Goal: Transaction & Acquisition: Purchase product/service

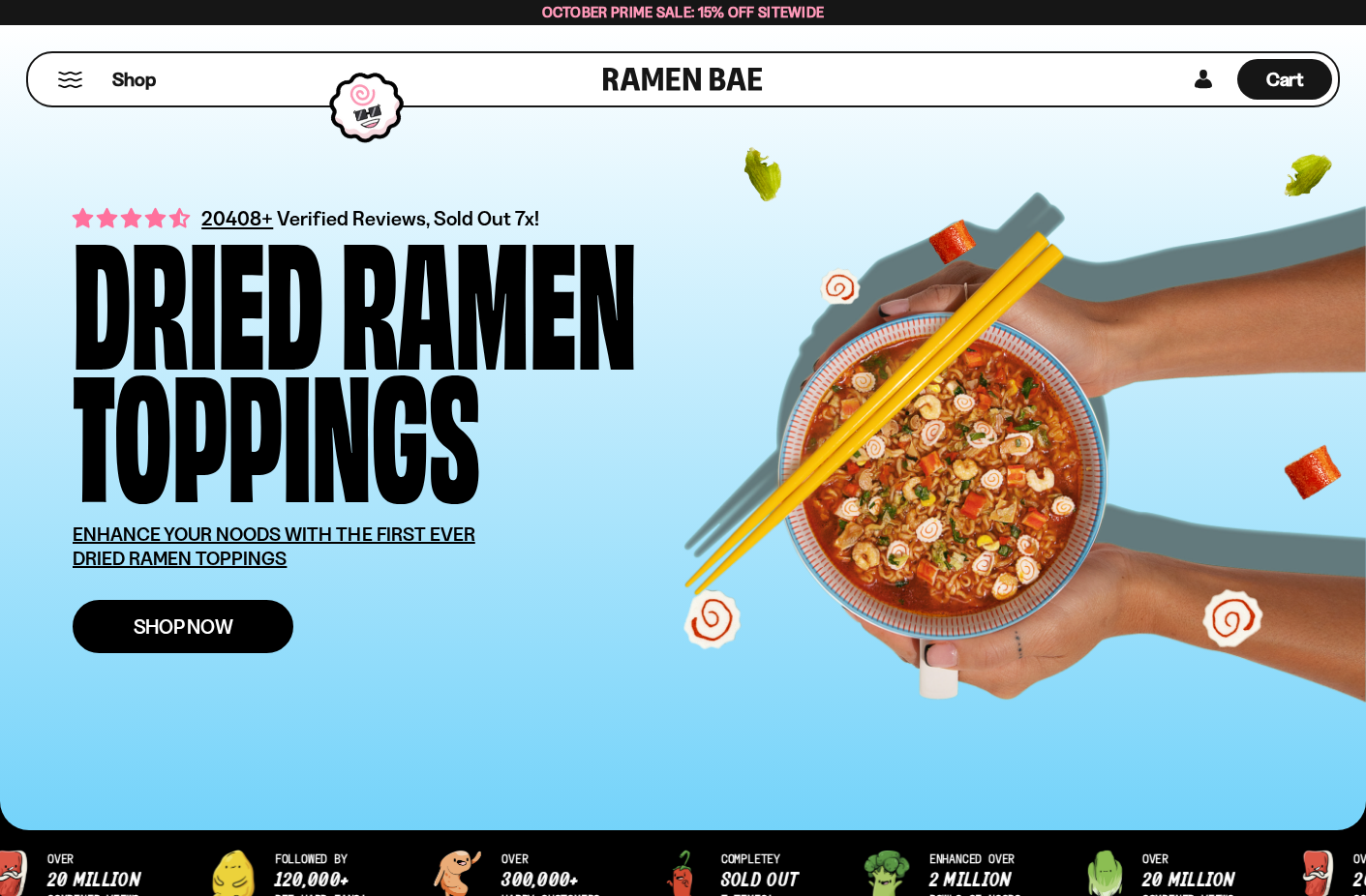
click at [188, 623] on span "Shop Now" at bounding box center [183, 626] width 99 height 20
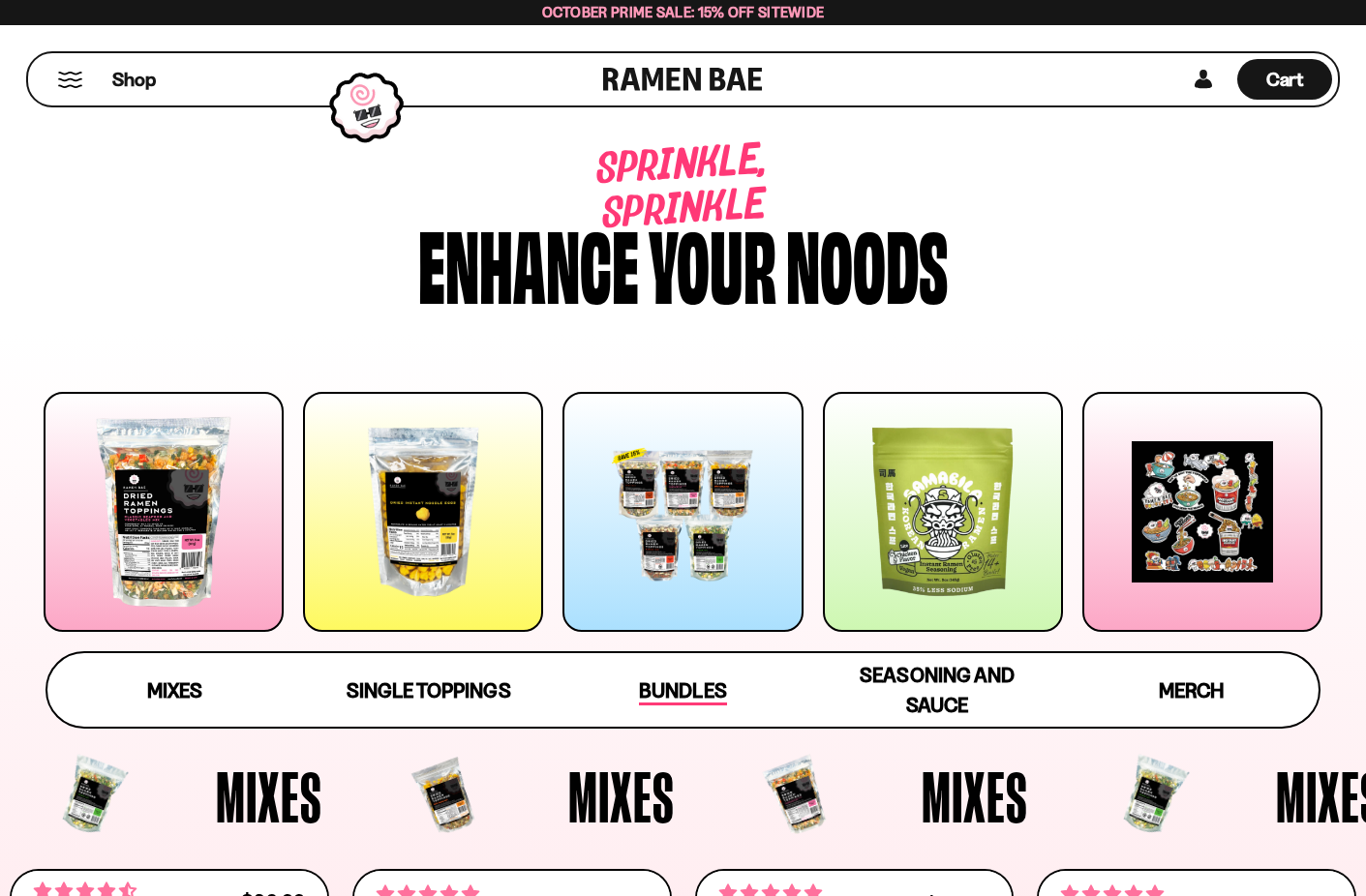
click at [684, 681] on span "Bundles" at bounding box center [682, 691] width 87 height 27
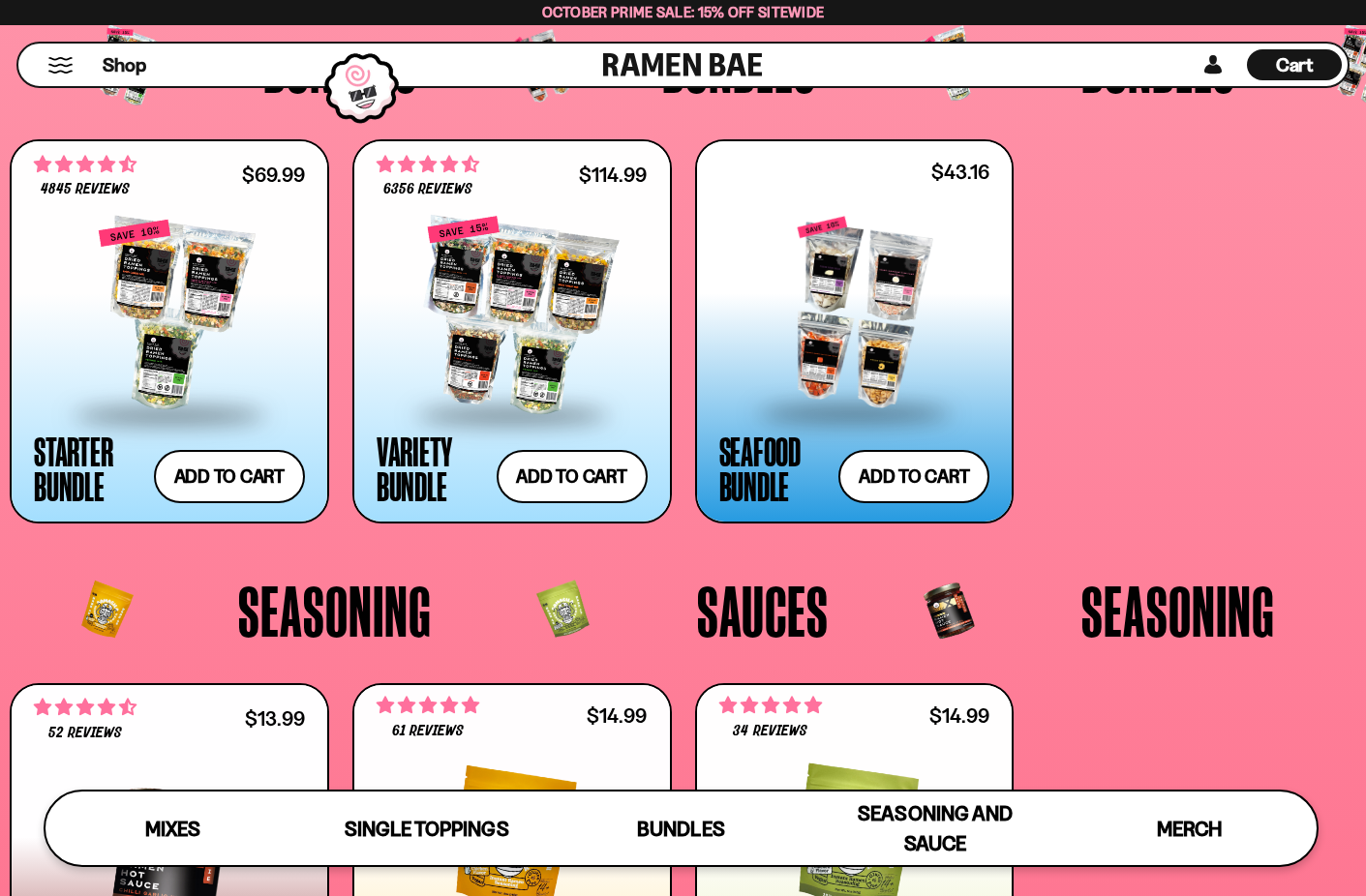
scroll to position [3819, 0]
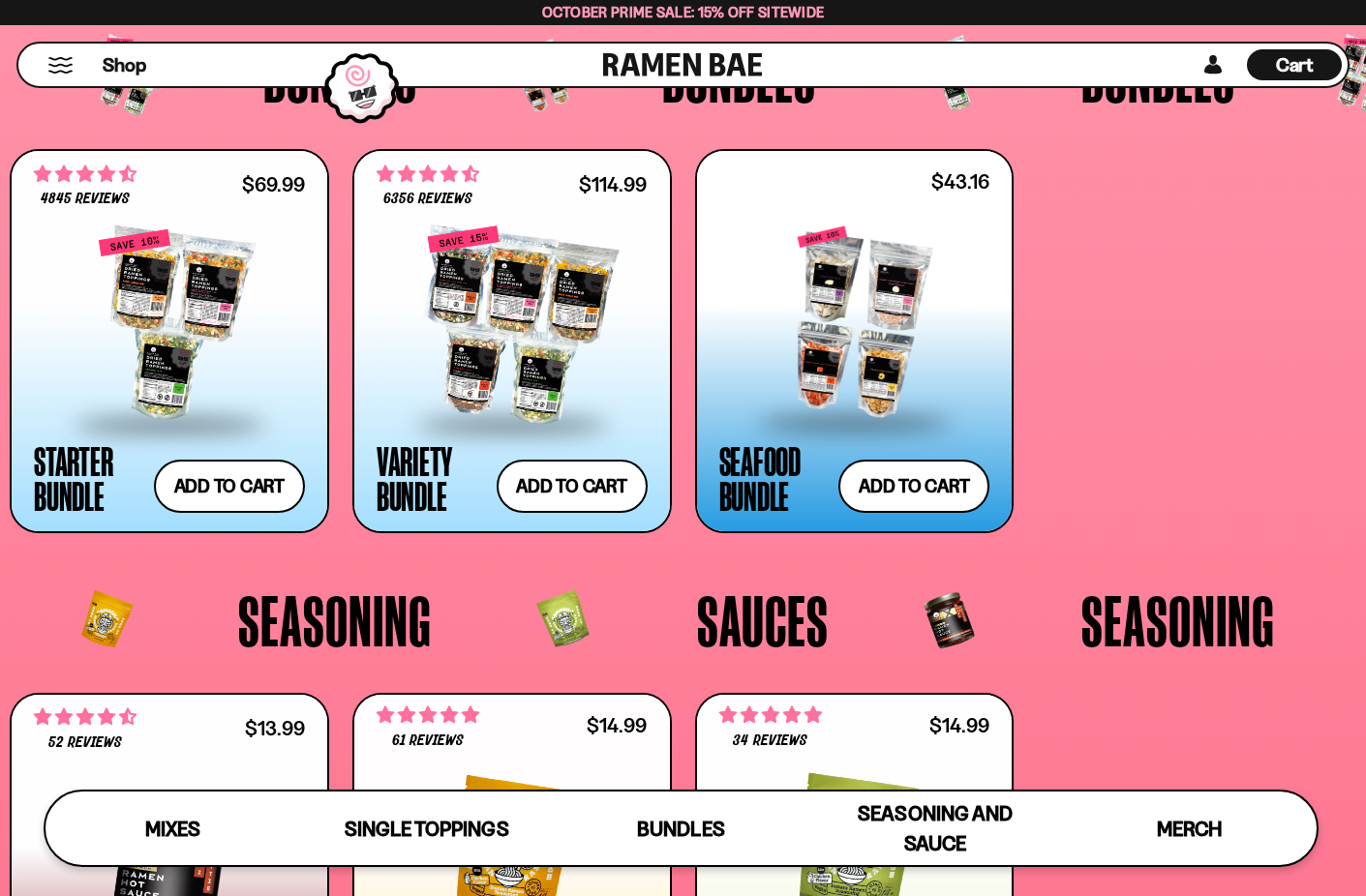
click at [839, 361] on div at bounding box center [854, 322] width 271 height 194
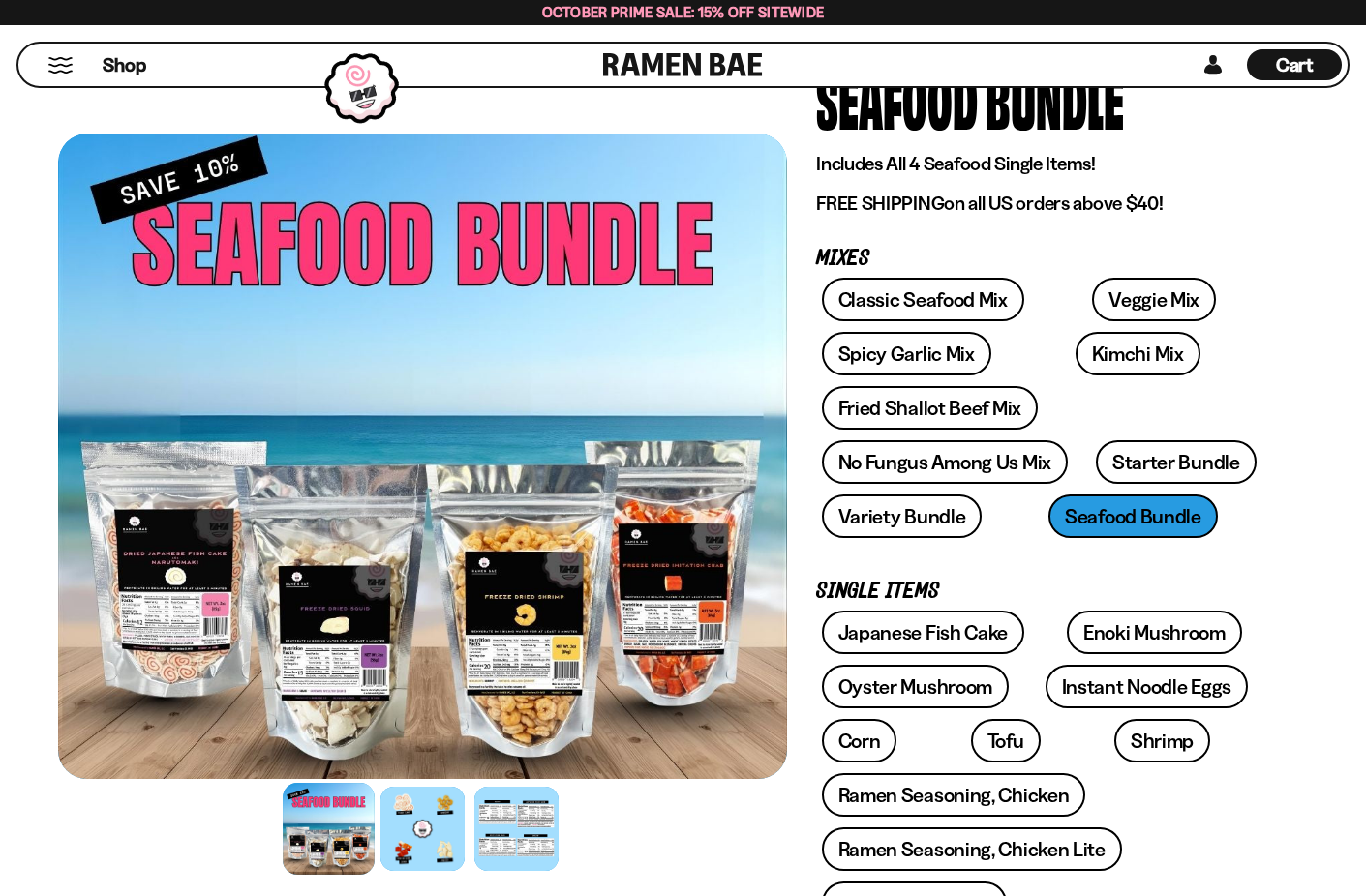
scroll to position [144, 0]
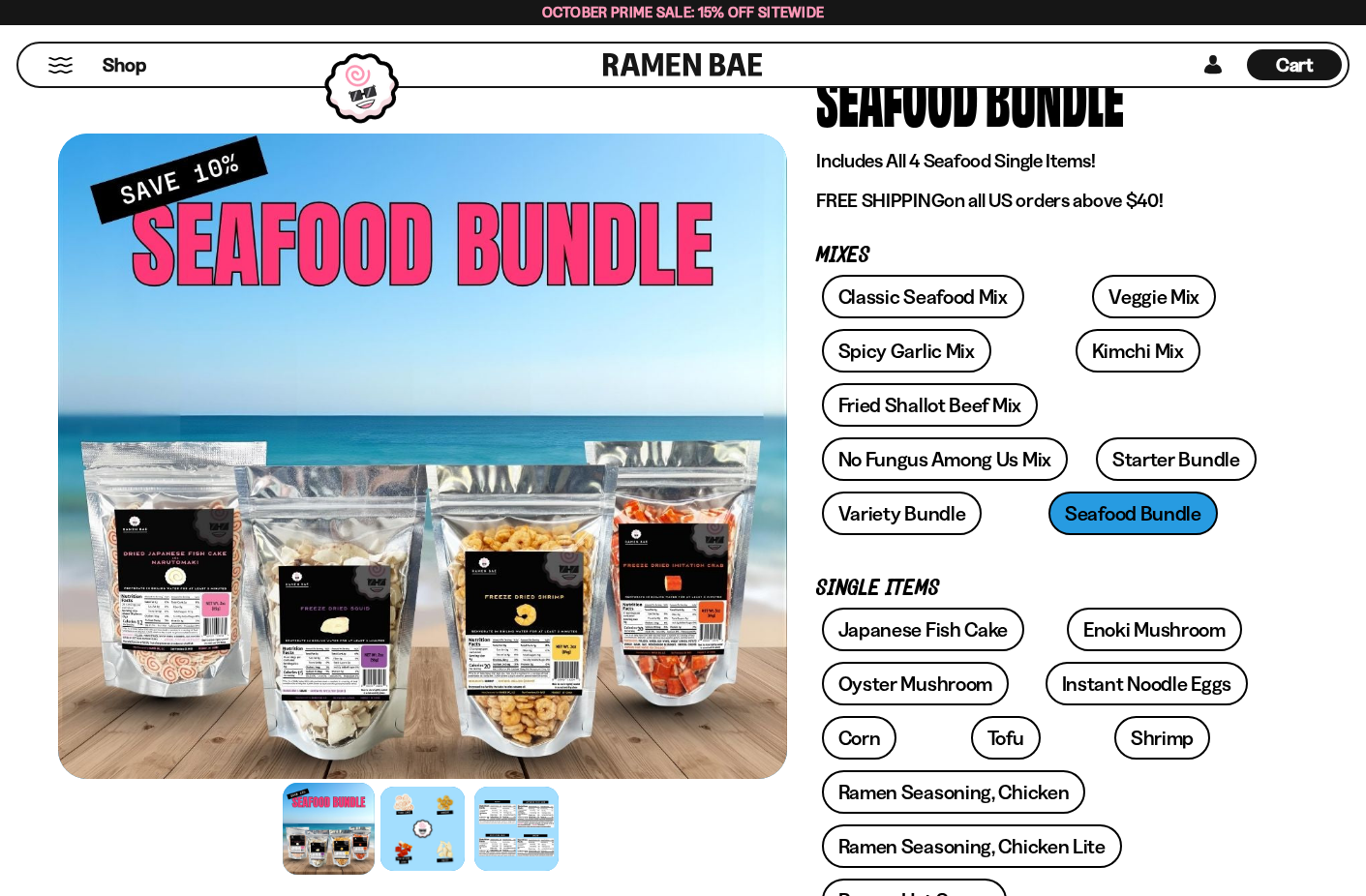
click at [667, 607] on div at bounding box center [423, 456] width 729 height 646
click at [406, 831] on div at bounding box center [422, 830] width 92 height 92
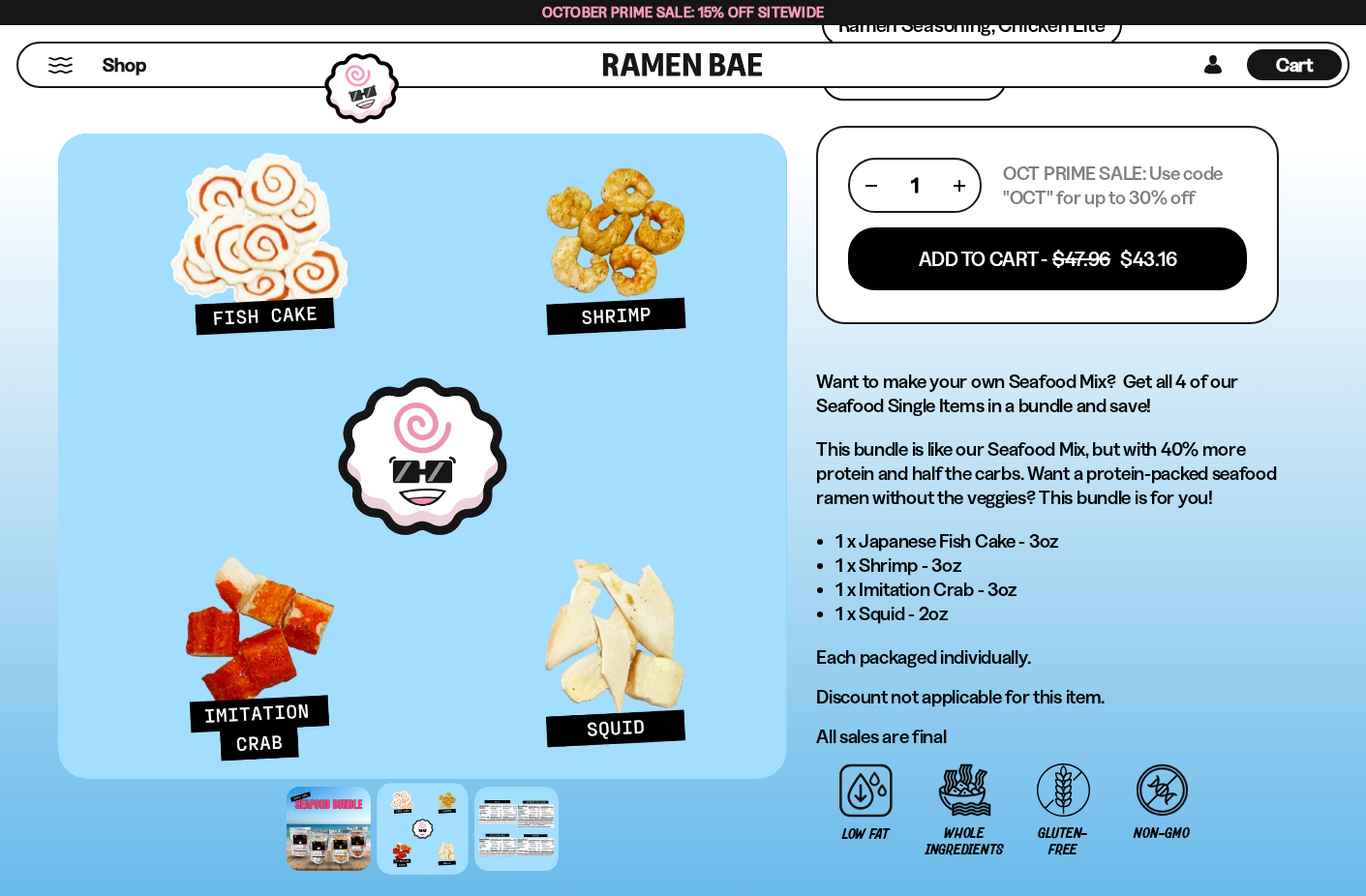
scroll to position [917, 0]
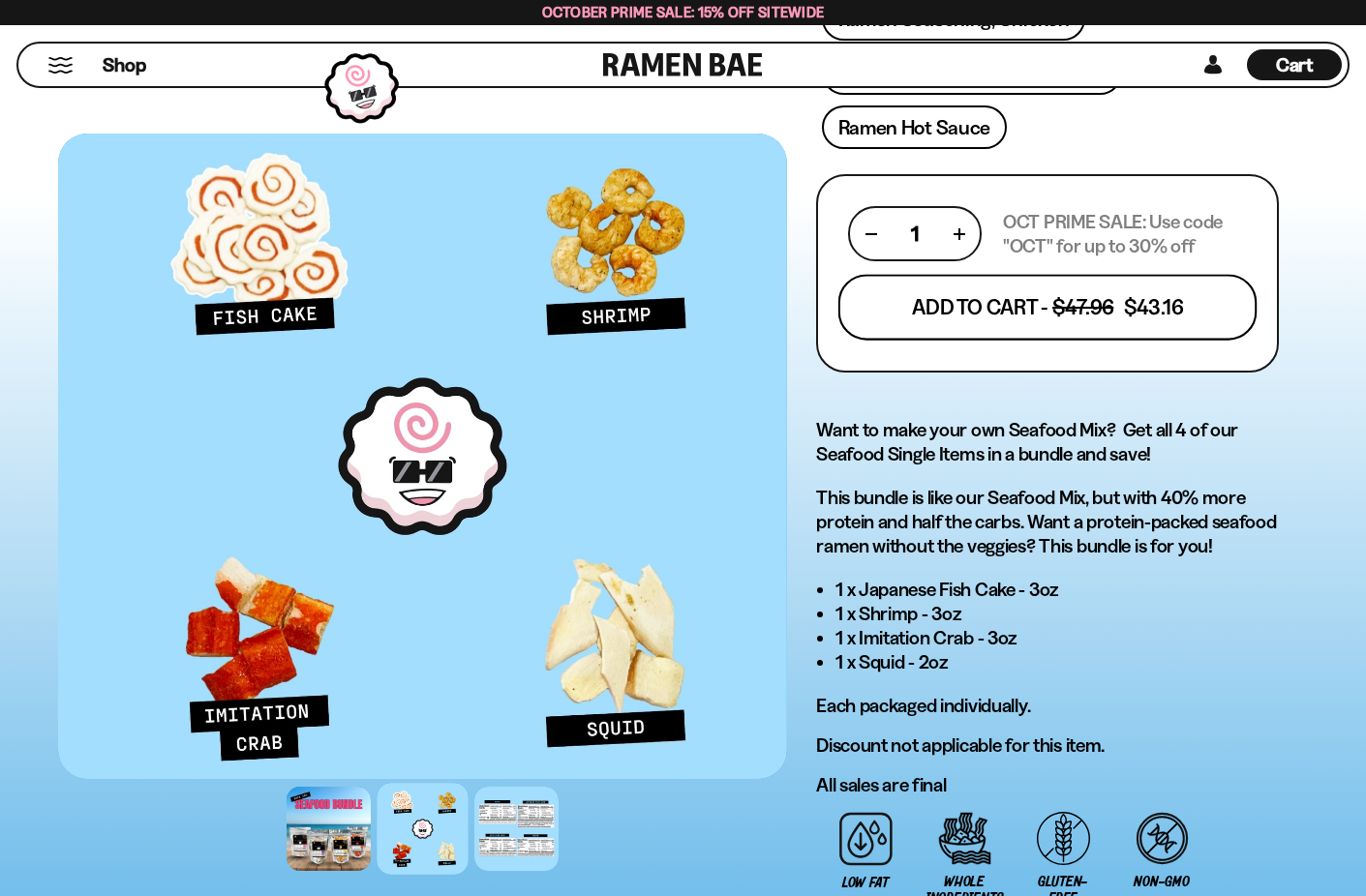
click at [1052, 307] on button "Add To Cart - $47.96 $43.16" at bounding box center [1047, 307] width 419 height 66
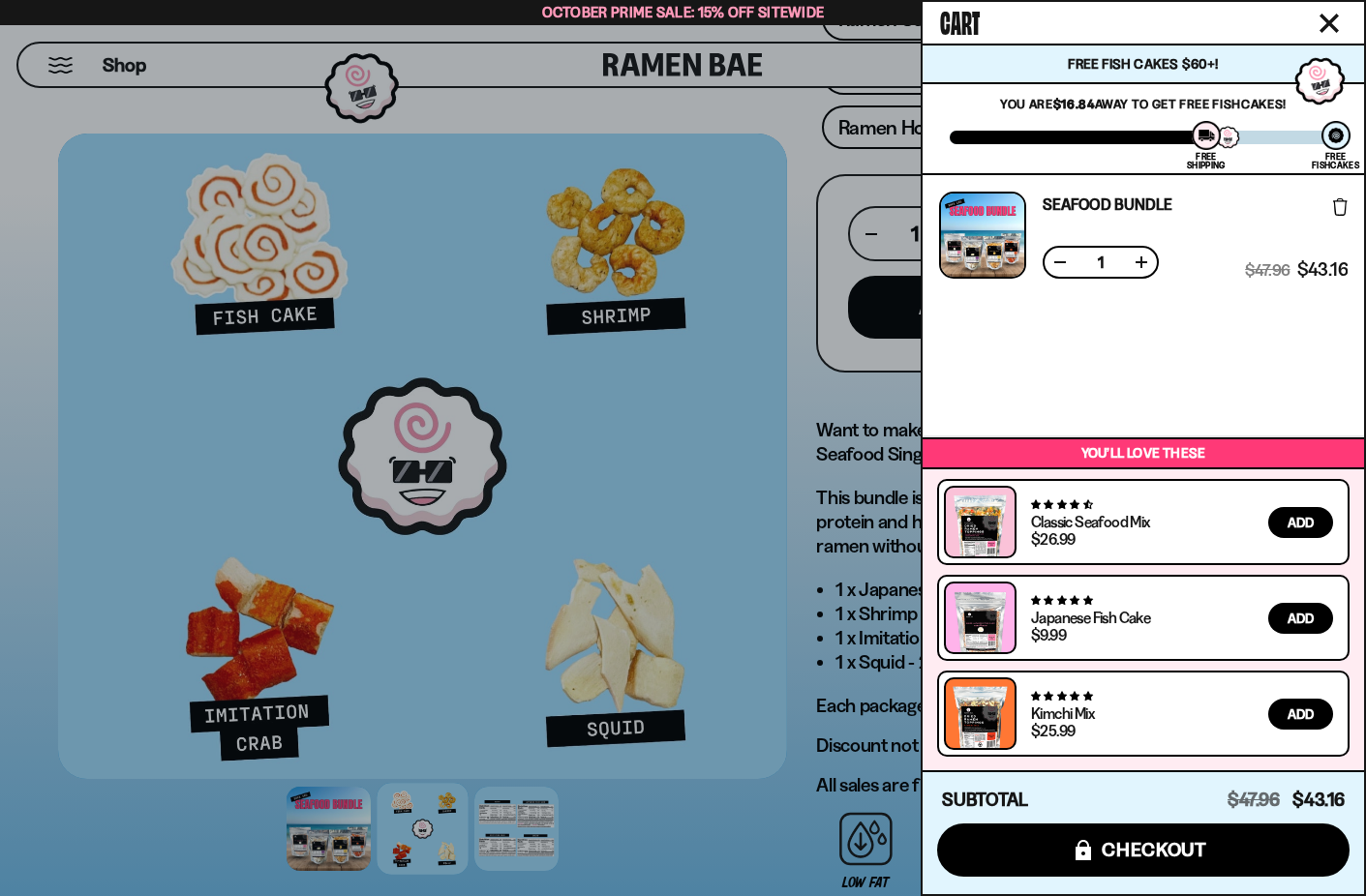
click at [1143, 260] on button at bounding box center [1141, 262] width 19 height 19
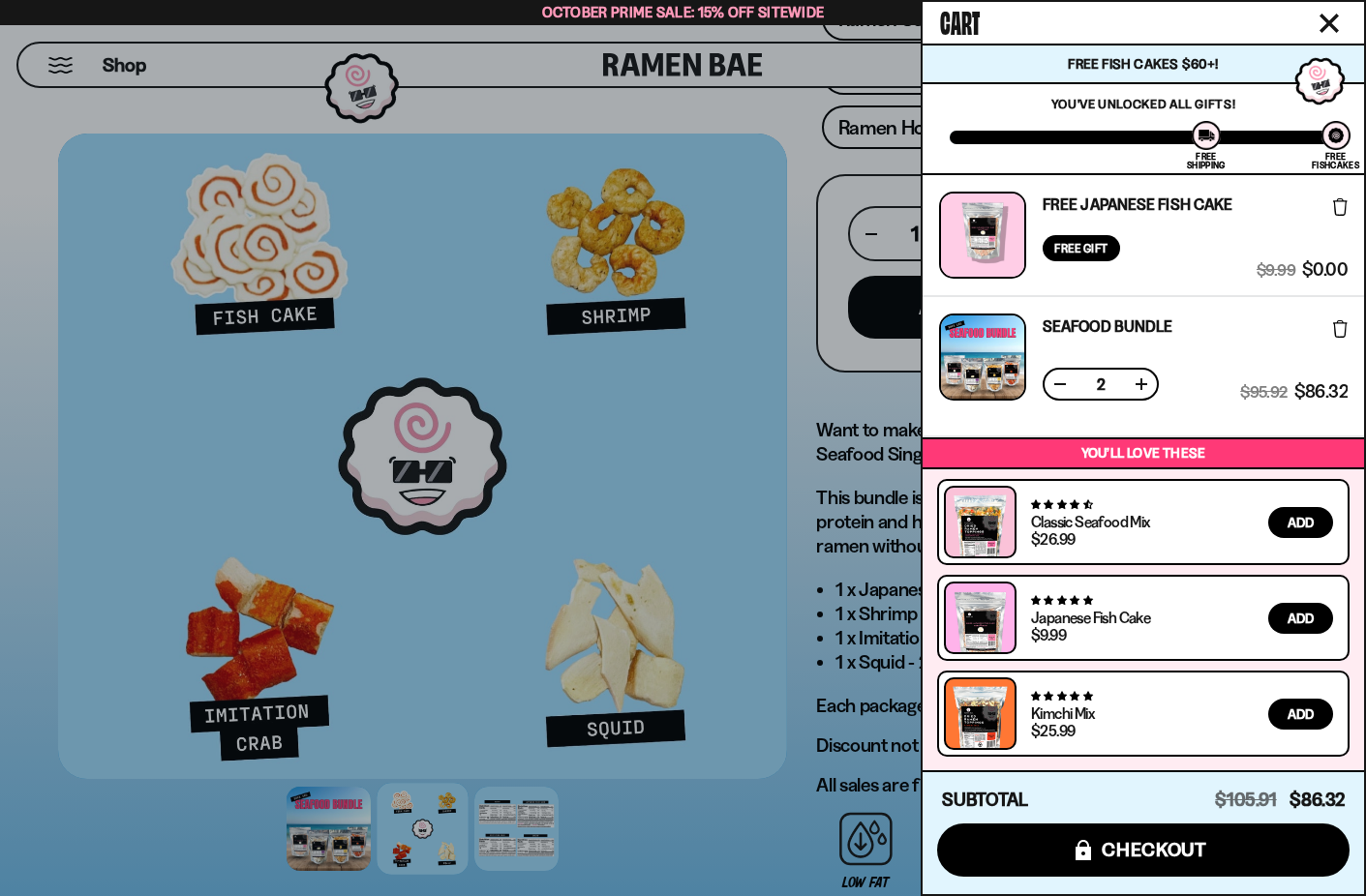
click at [1061, 378] on button at bounding box center [1060, 384] width 19 height 19
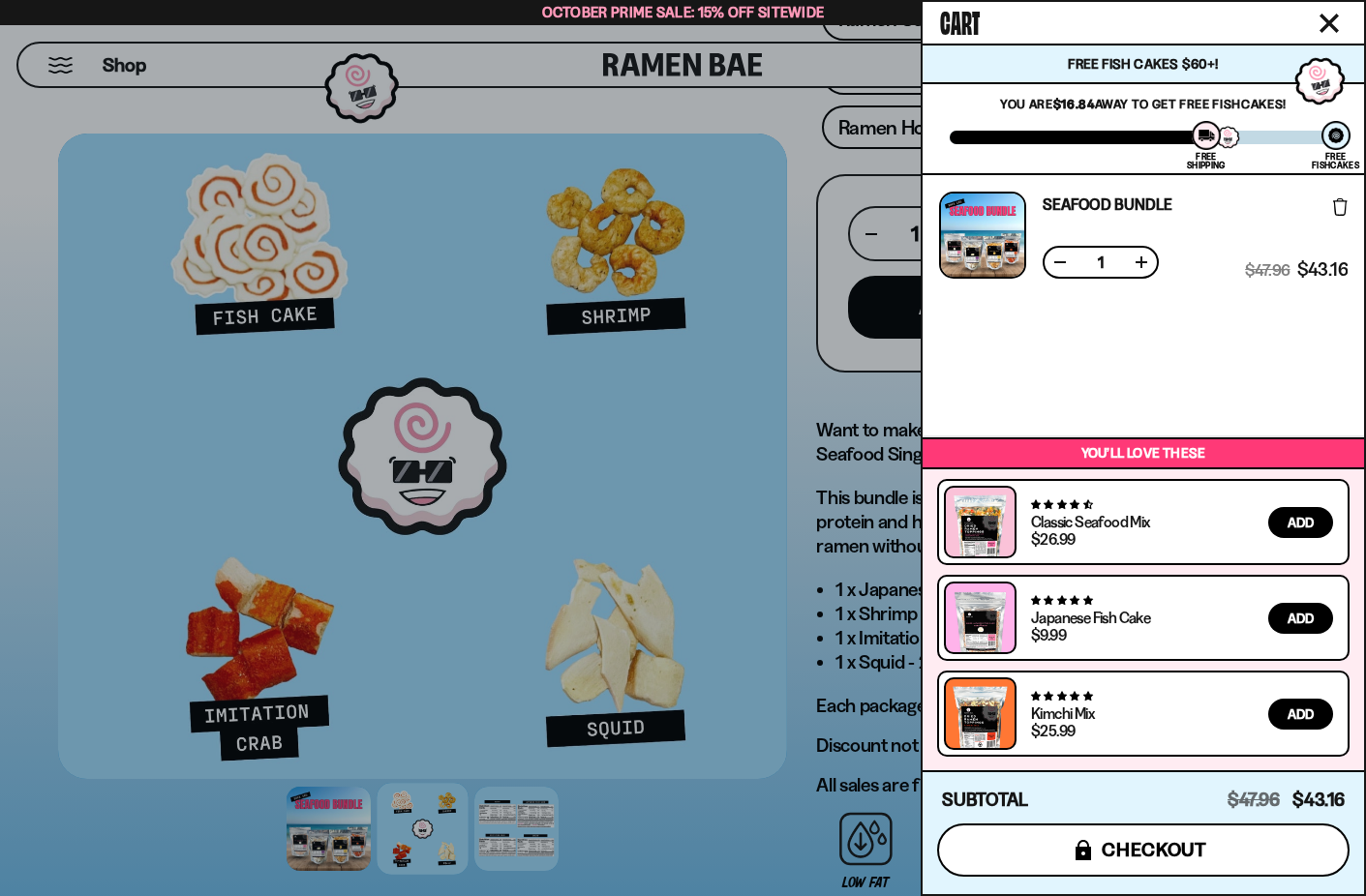
click at [1153, 842] on span "checkout" at bounding box center [1155, 849] width 105 height 21
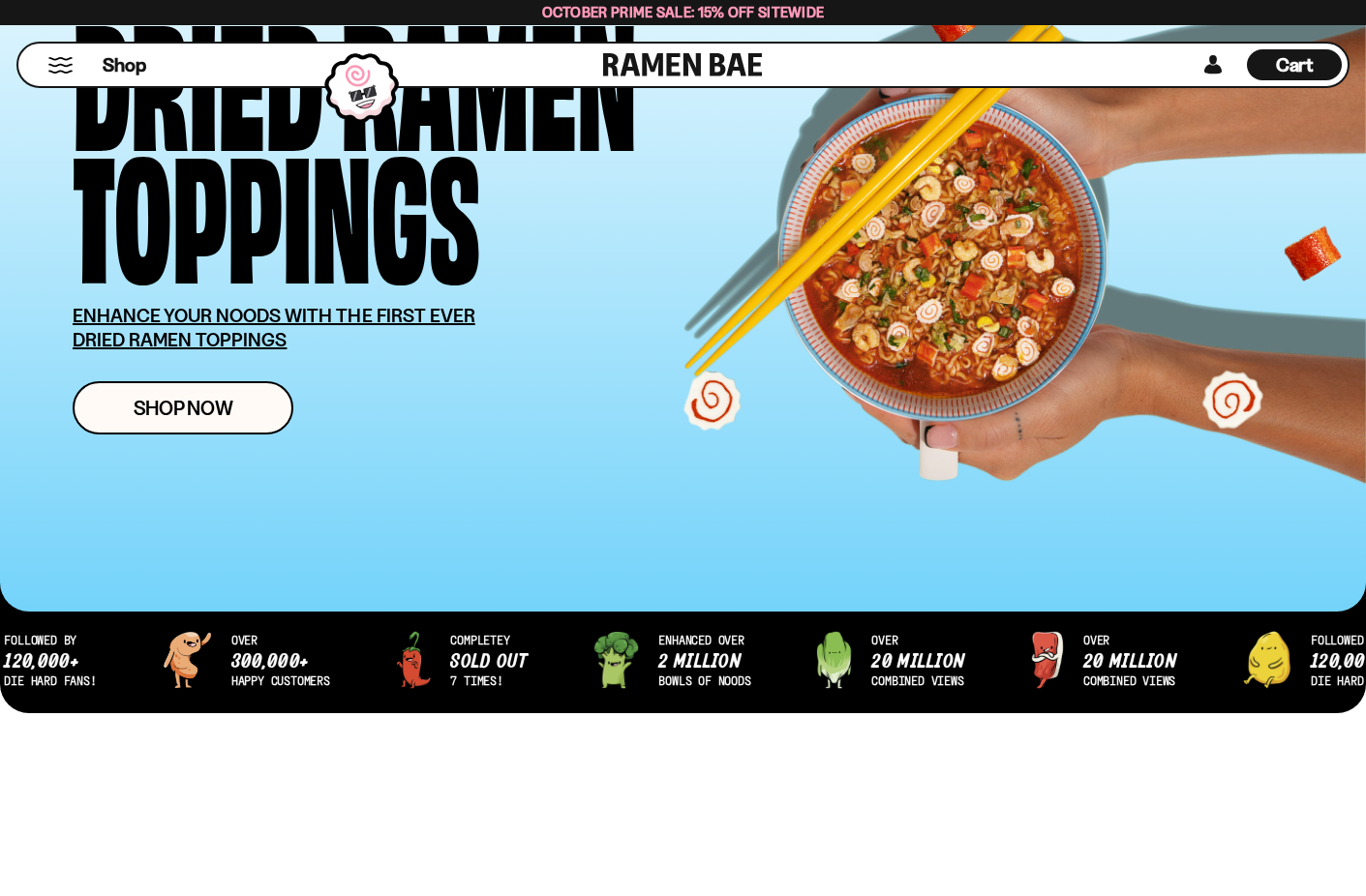
scroll to position [259, 0]
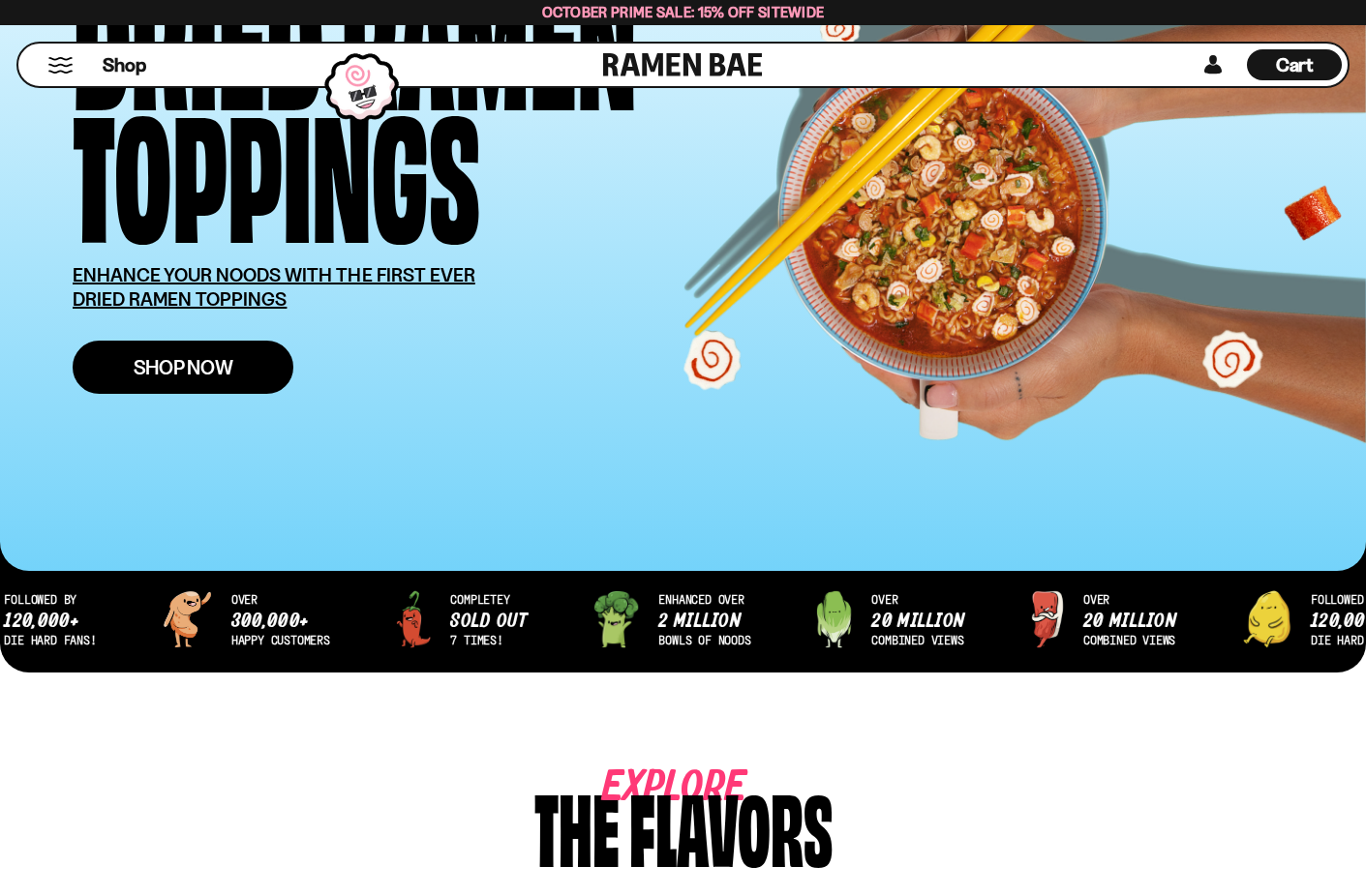
click at [207, 369] on span "Shop Now" at bounding box center [183, 367] width 99 height 20
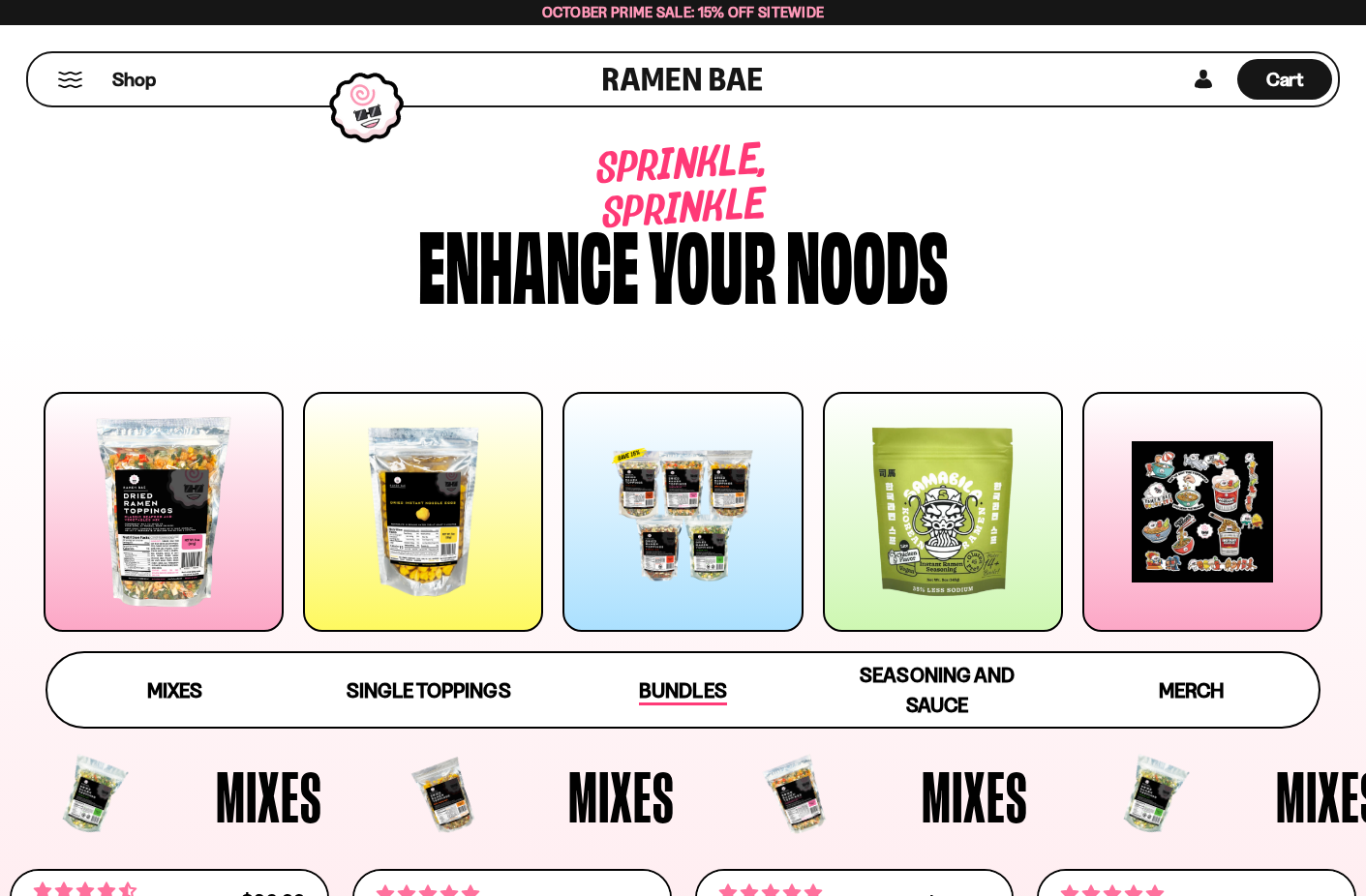
click at [689, 683] on span "Bundles" at bounding box center [682, 691] width 87 height 27
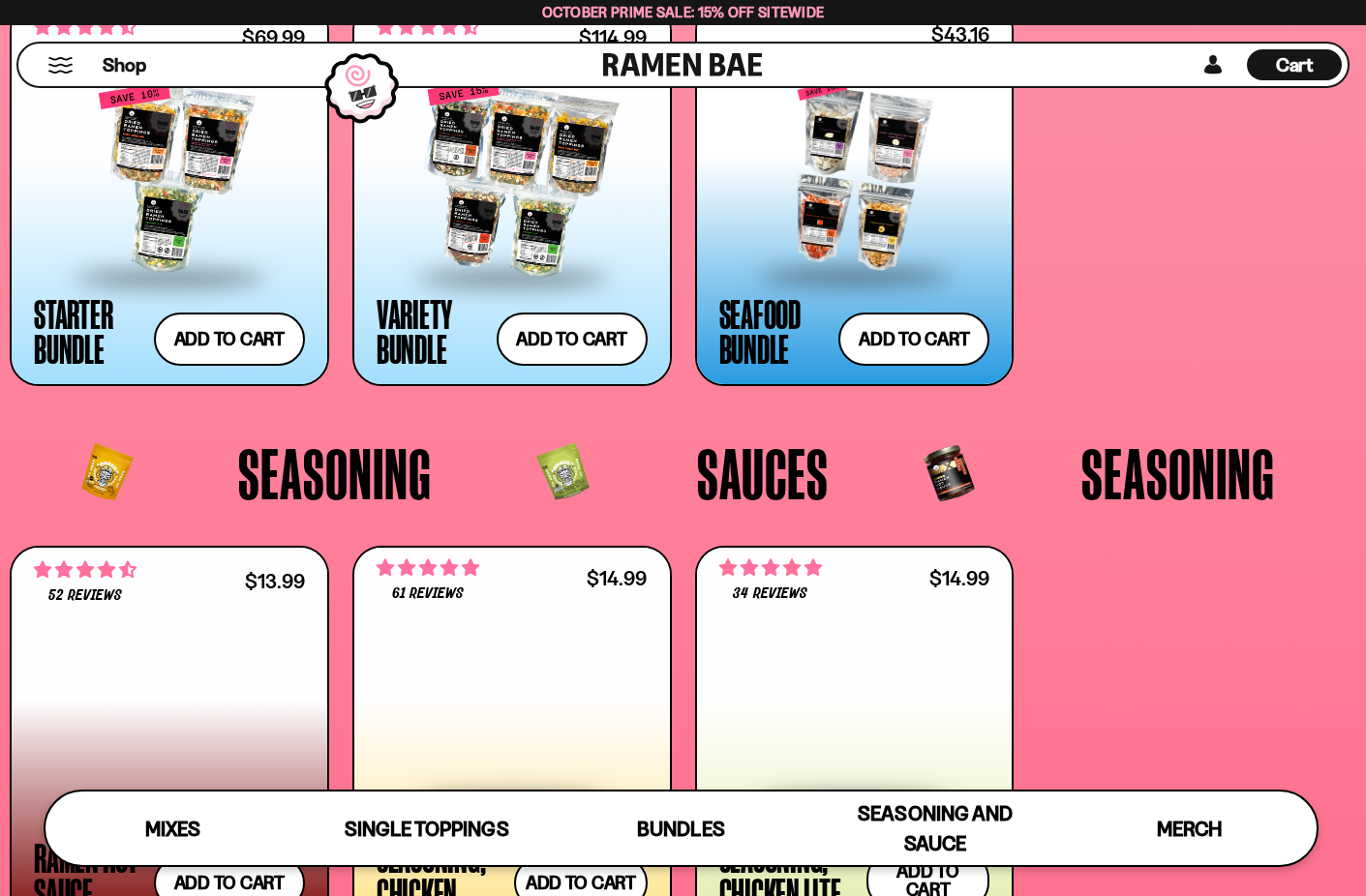
scroll to position [3973, 0]
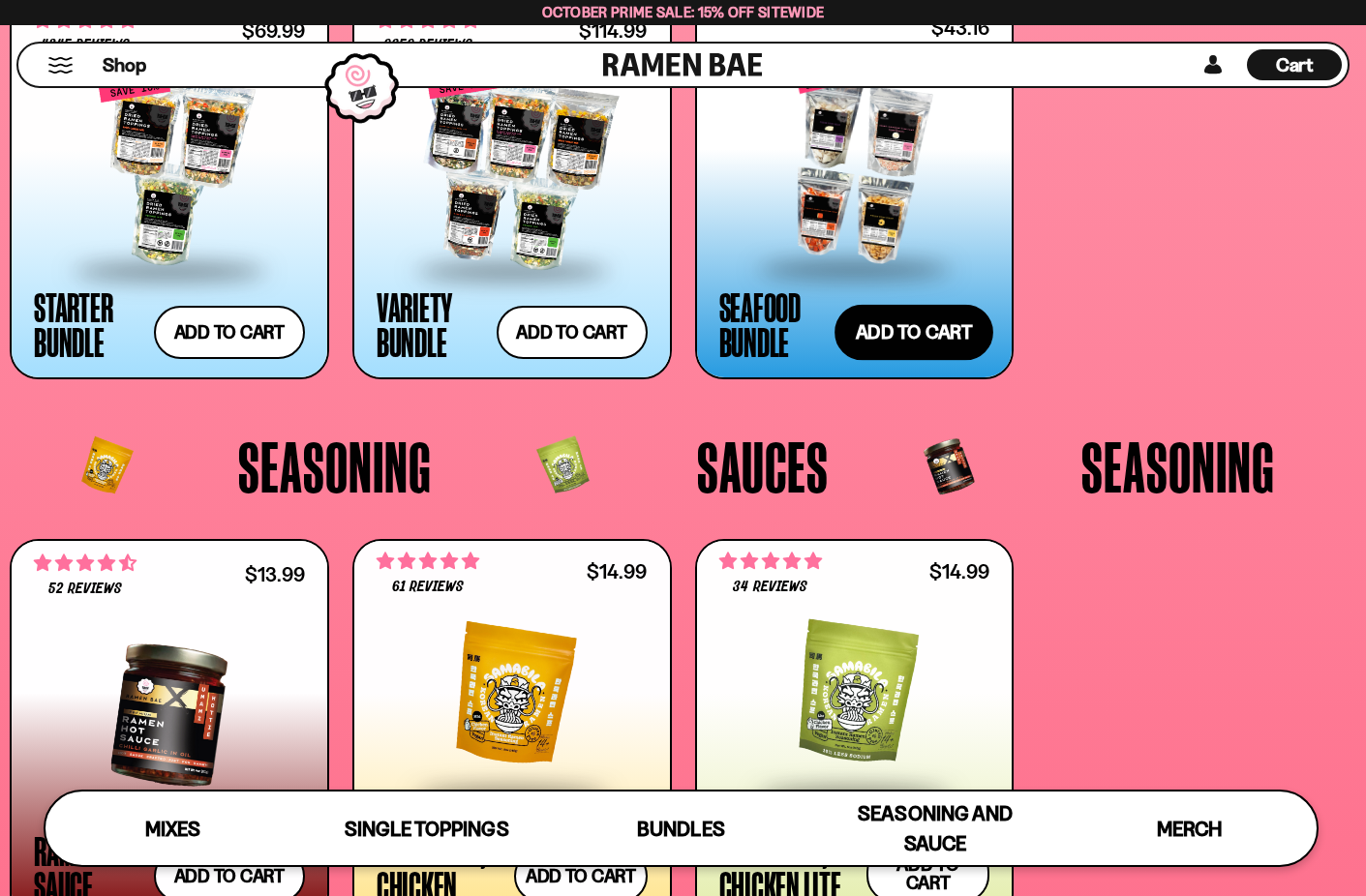
click at [930, 337] on button "Add to cart Add ― Regular price $43.16 Regular price $47.96 USD Sale price $43.…" at bounding box center [913, 333] width 159 height 56
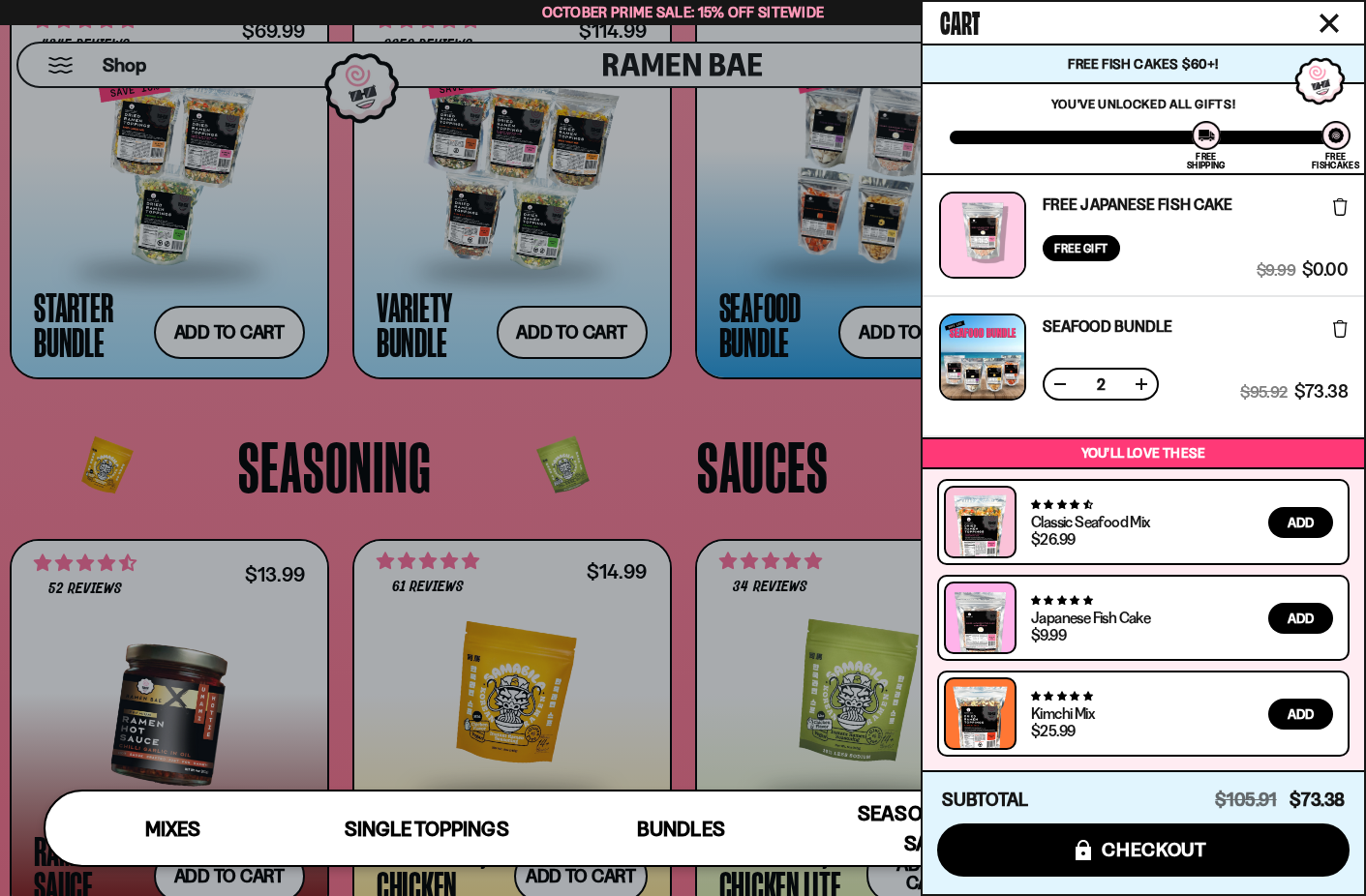
click at [1055, 384] on button at bounding box center [1060, 384] width 19 height 19
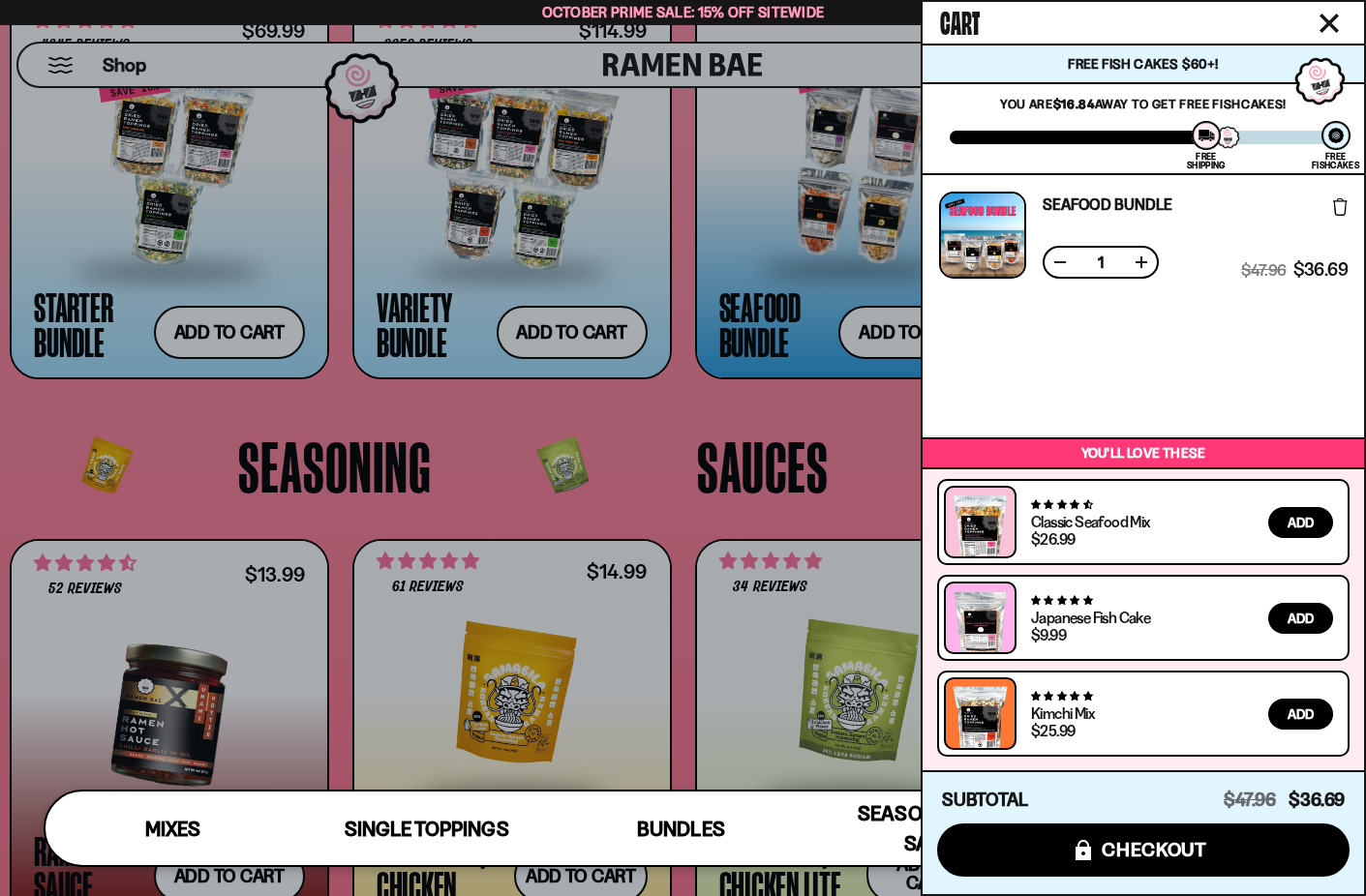
click at [1139, 258] on button at bounding box center [1141, 262] width 19 height 19
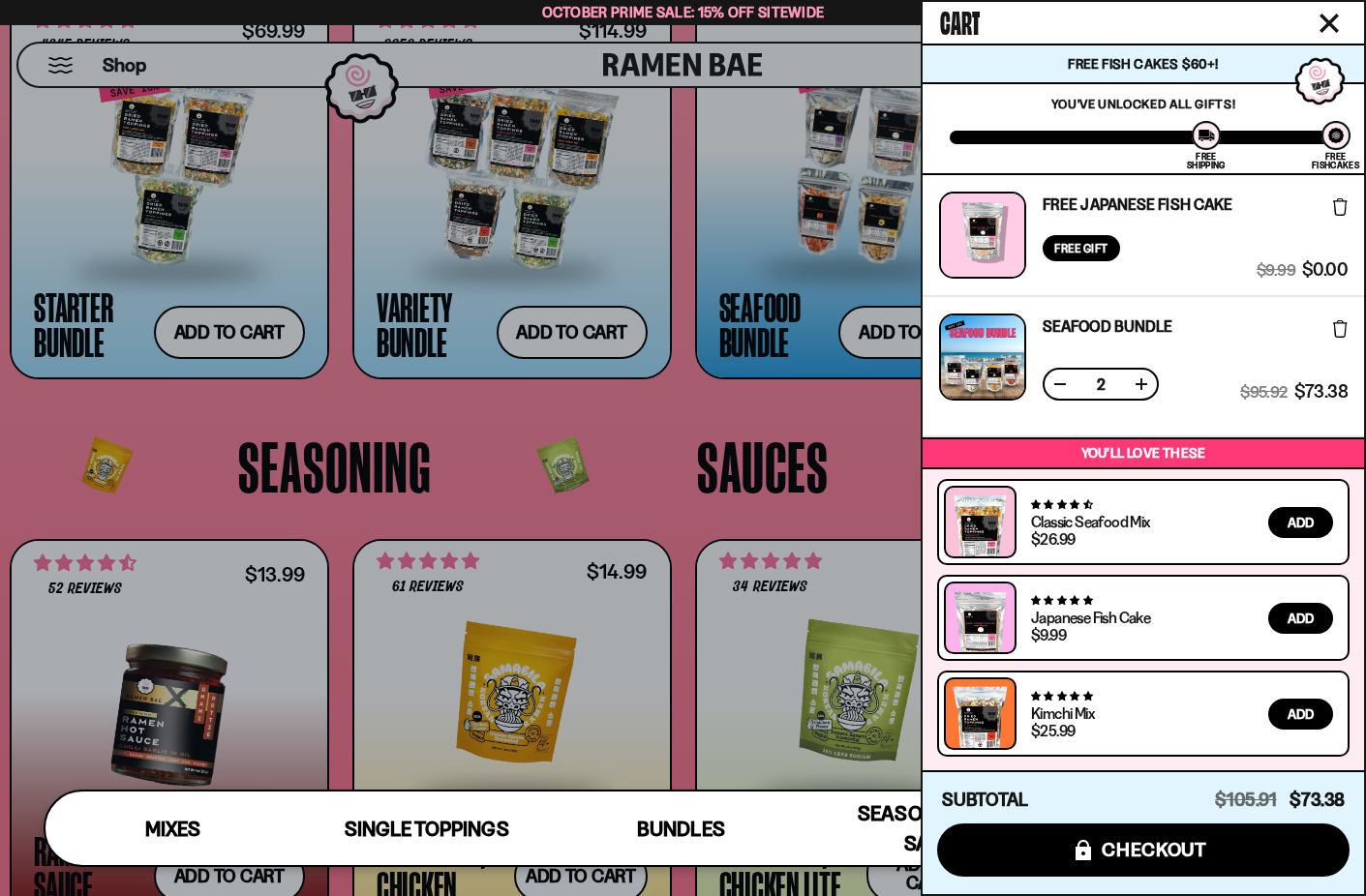
click at [851, 434] on div at bounding box center [683, 448] width 1366 height 896
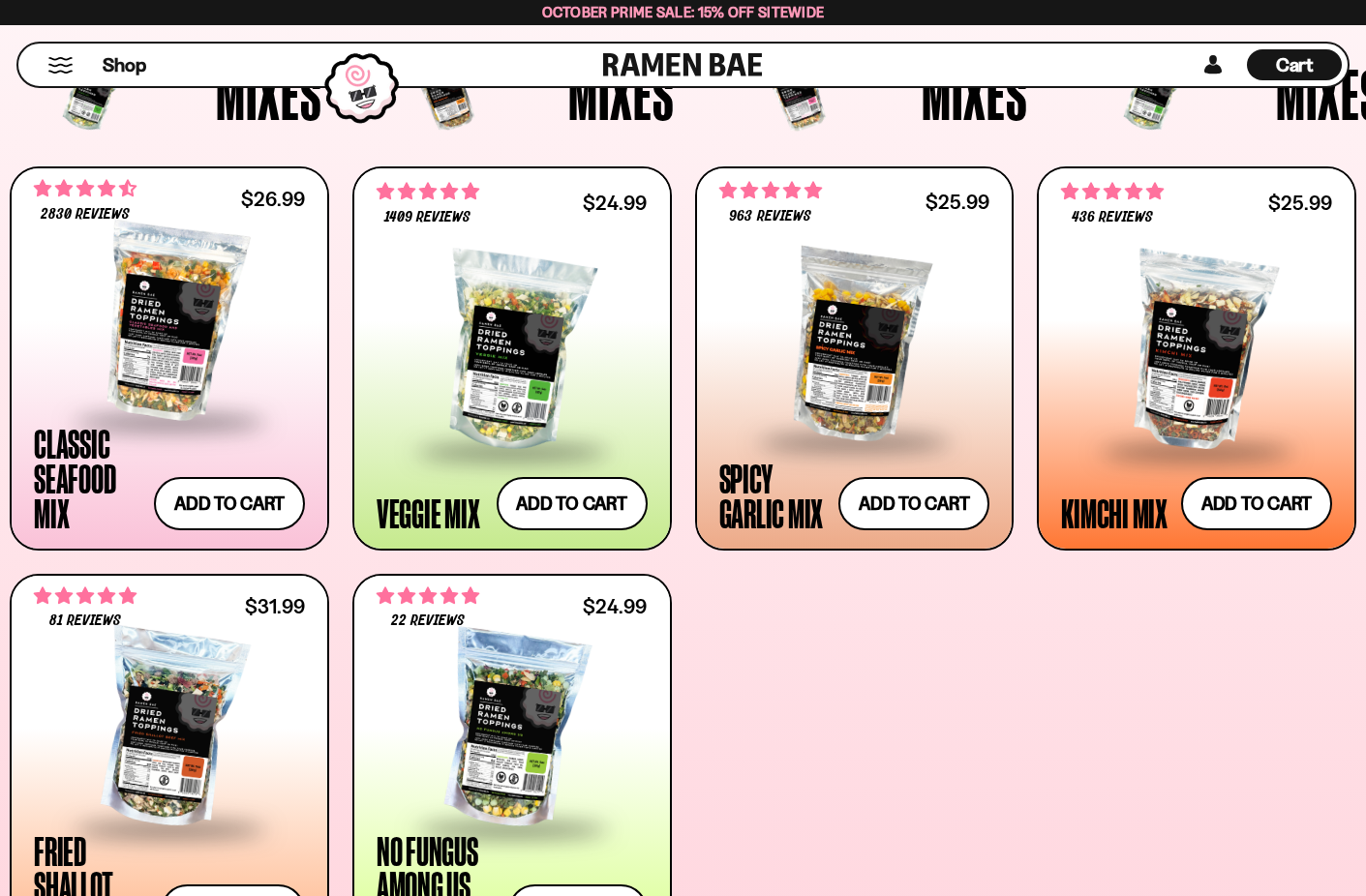
scroll to position [679, 0]
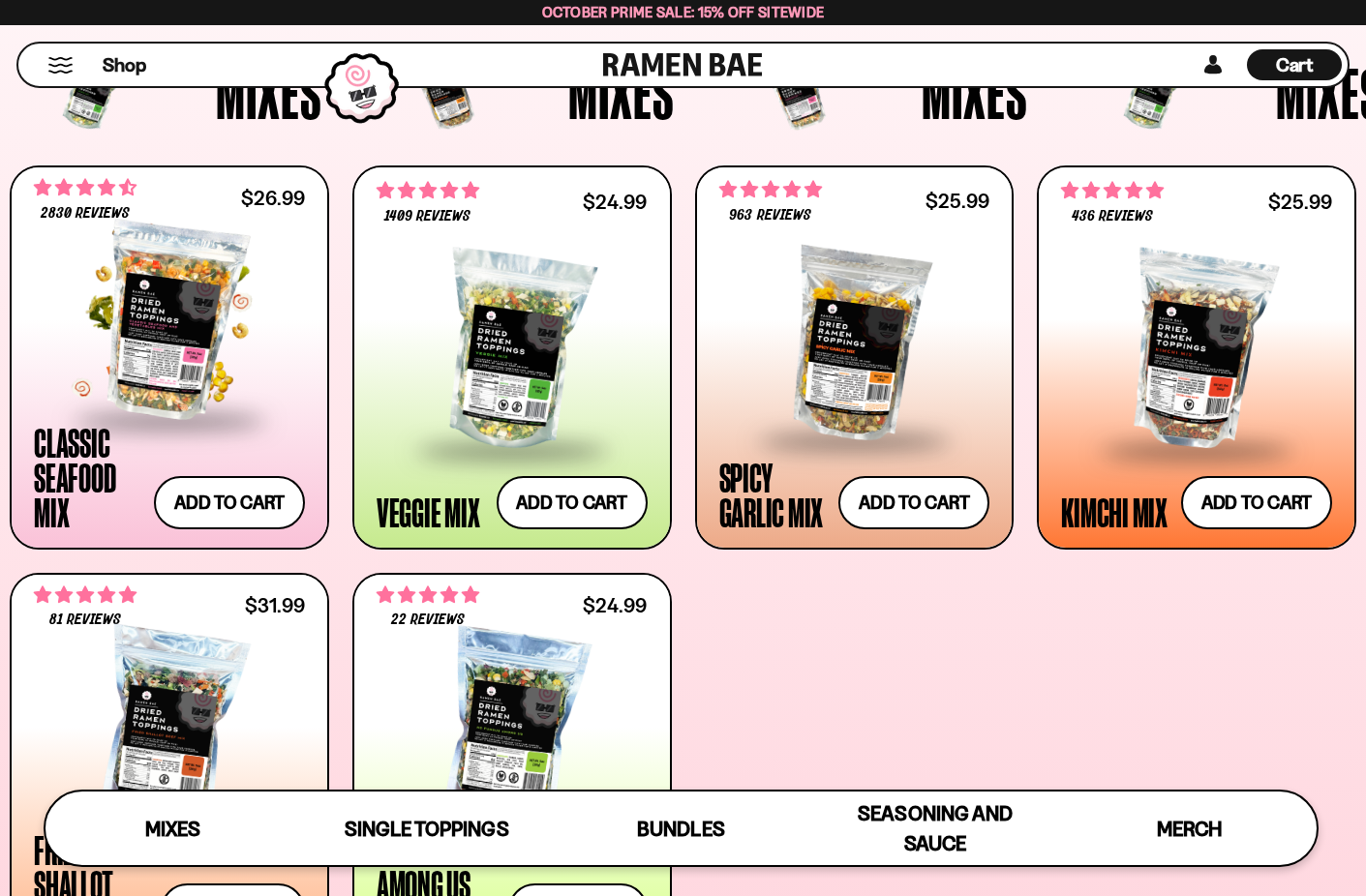
click at [148, 369] on div at bounding box center [170, 320] width 271 height 194
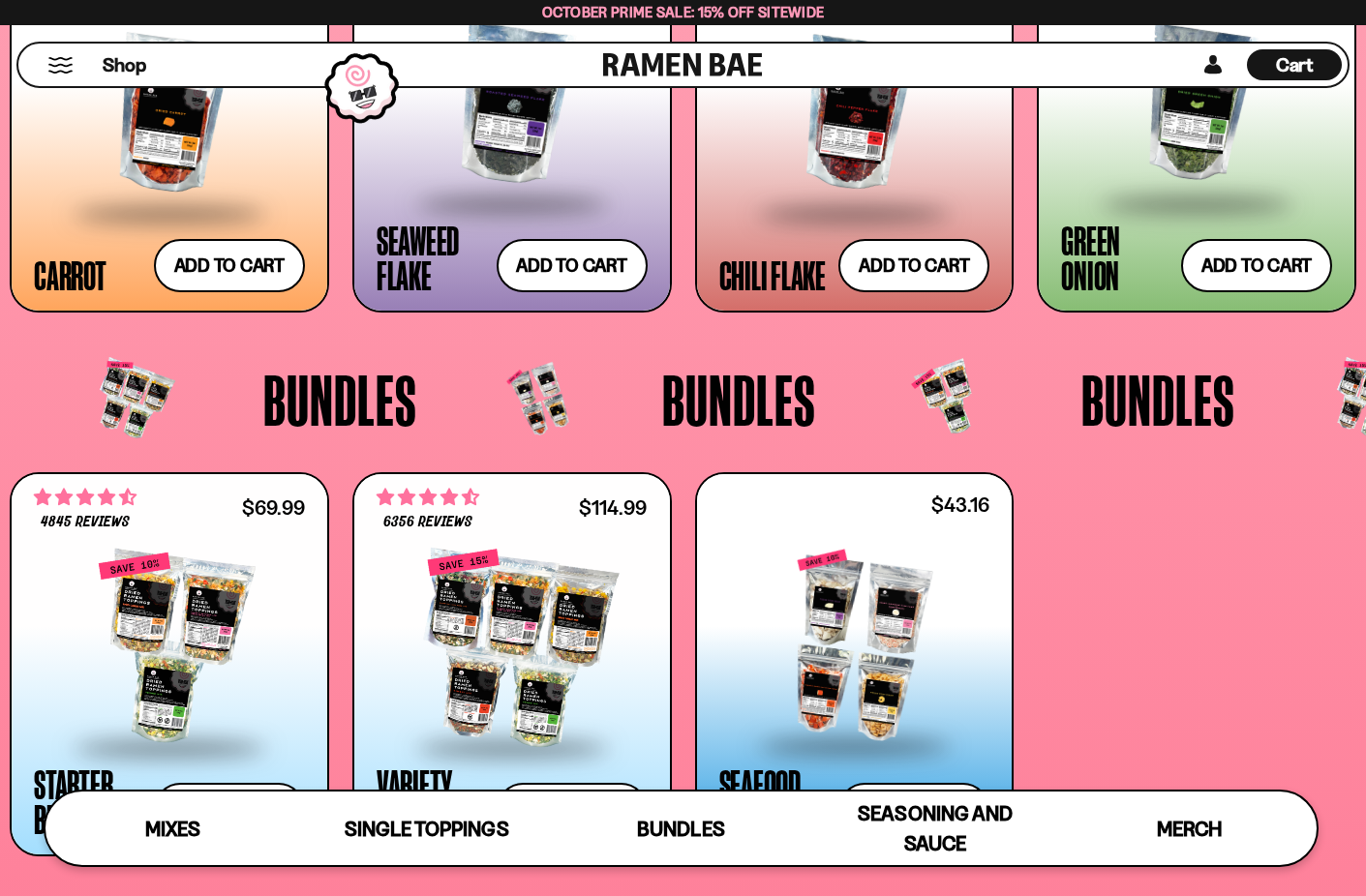
scroll to position [3499, 0]
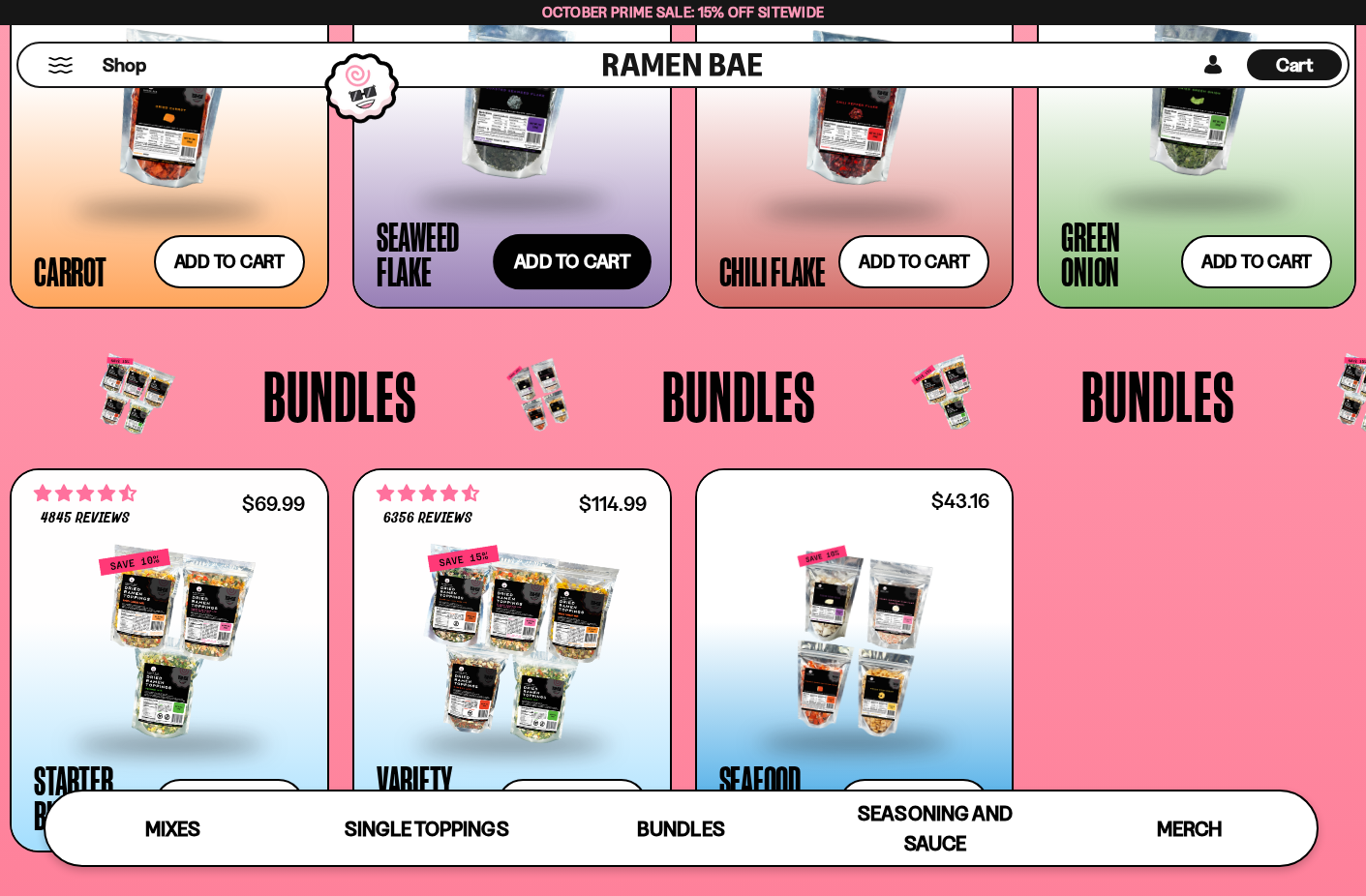
click at [581, 257] on button "Add to cart Add ― Regular price $3.99 Regular price Sale price $3.99 Unit price…" at bounding box center [572, 262] width 159 height 56
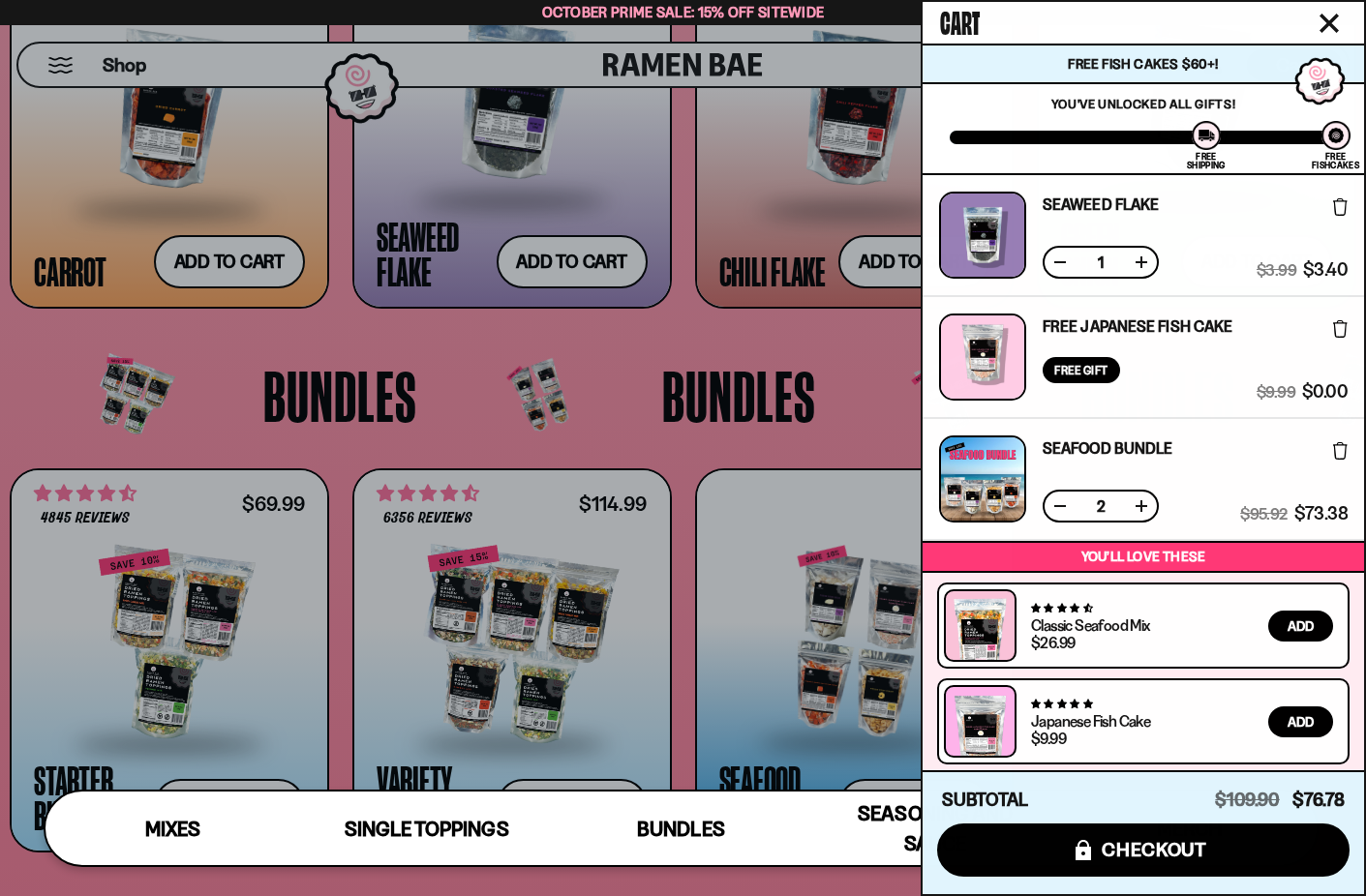
click at [1059, 504] on button at bounding box center [1060, 506] width 19 height 19
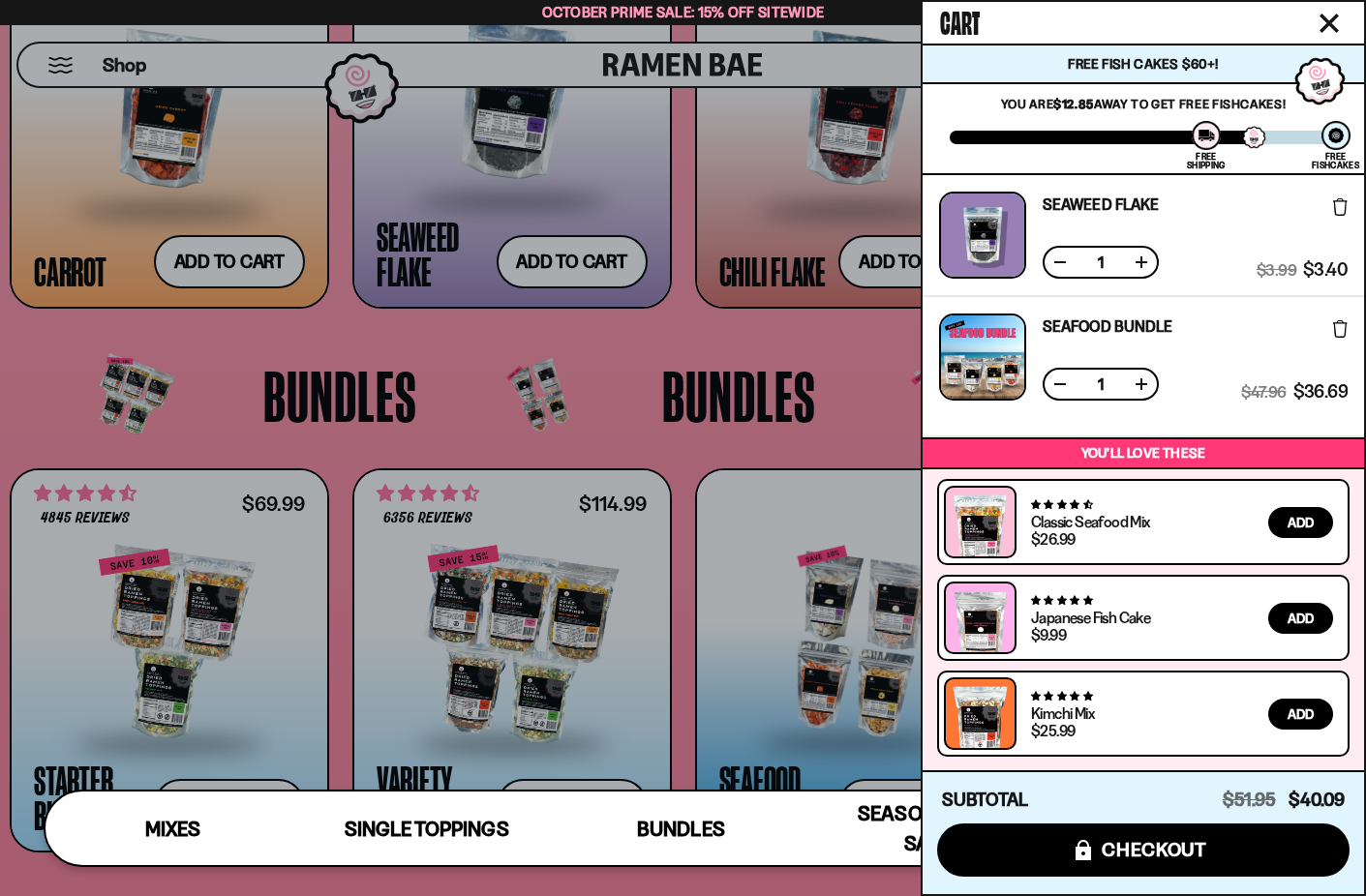
click at [1300, 520] on span "Add" at bounding box center [1300, 523] width 26 height 14
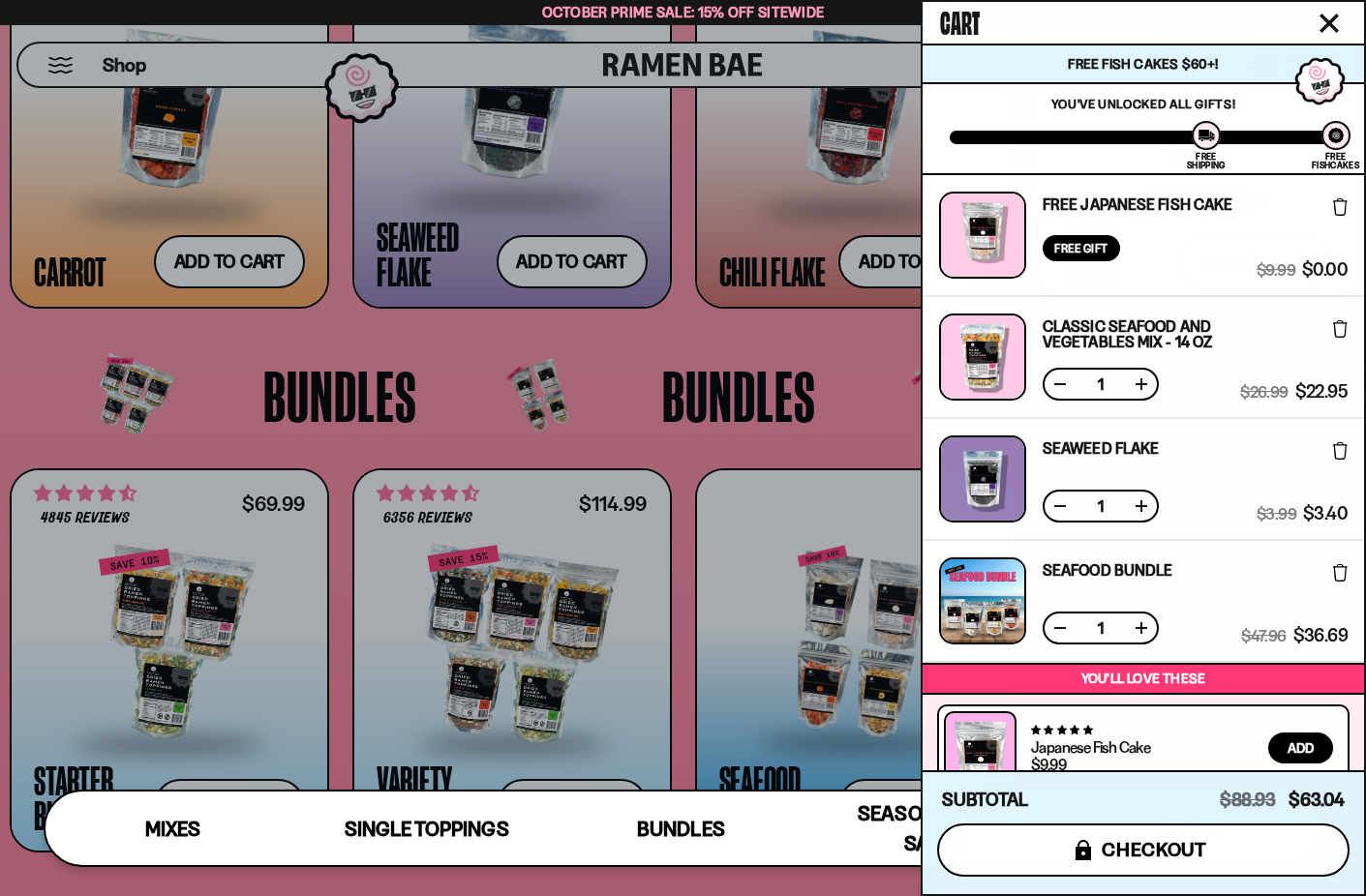
click at [1147, 854] on span "checkout" at bounding box center [1155, 849] width 105 height 21
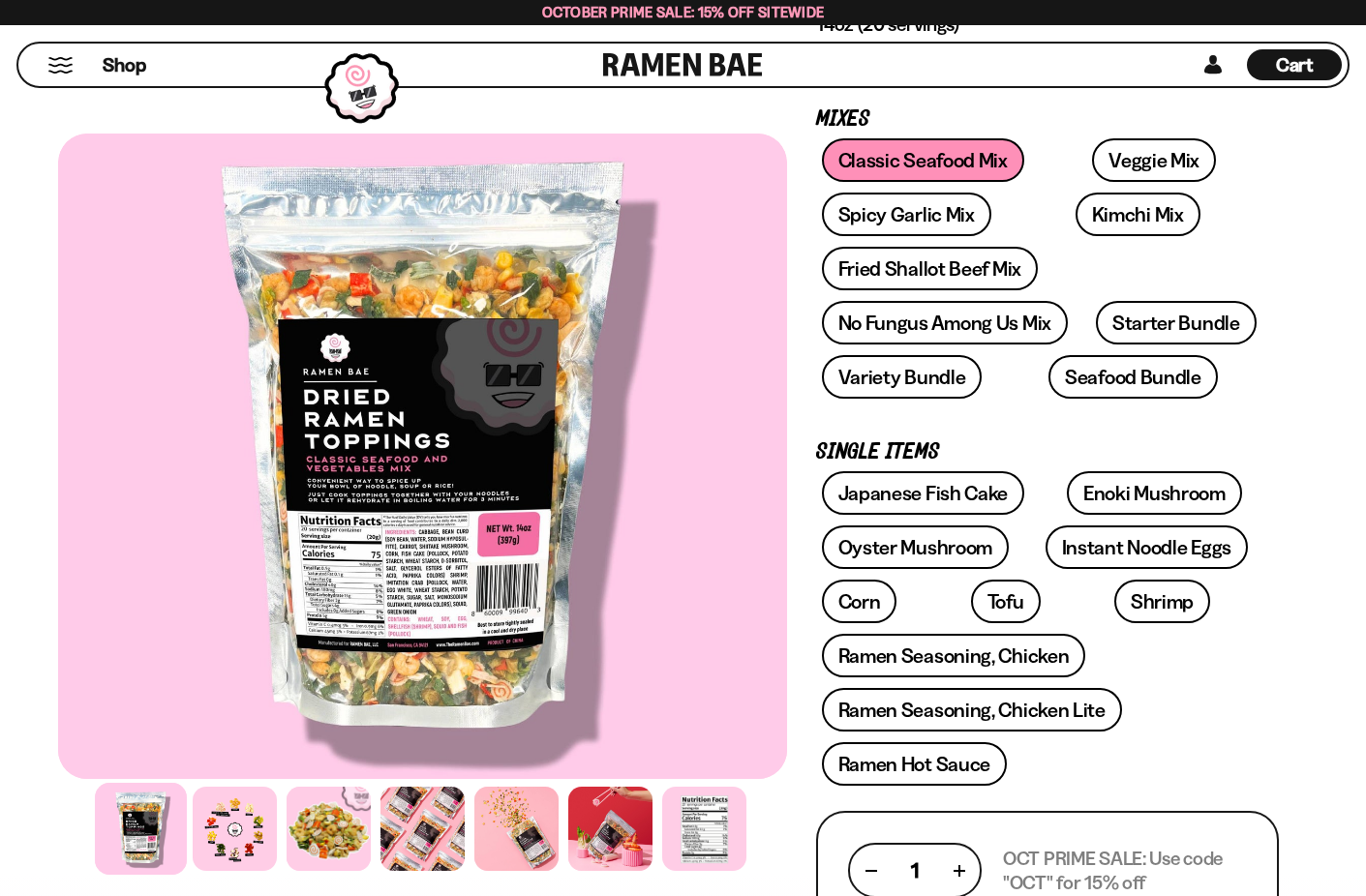
scroll to position [310, 0]
